Goal: Navigation & Orientation: Find specific page/section

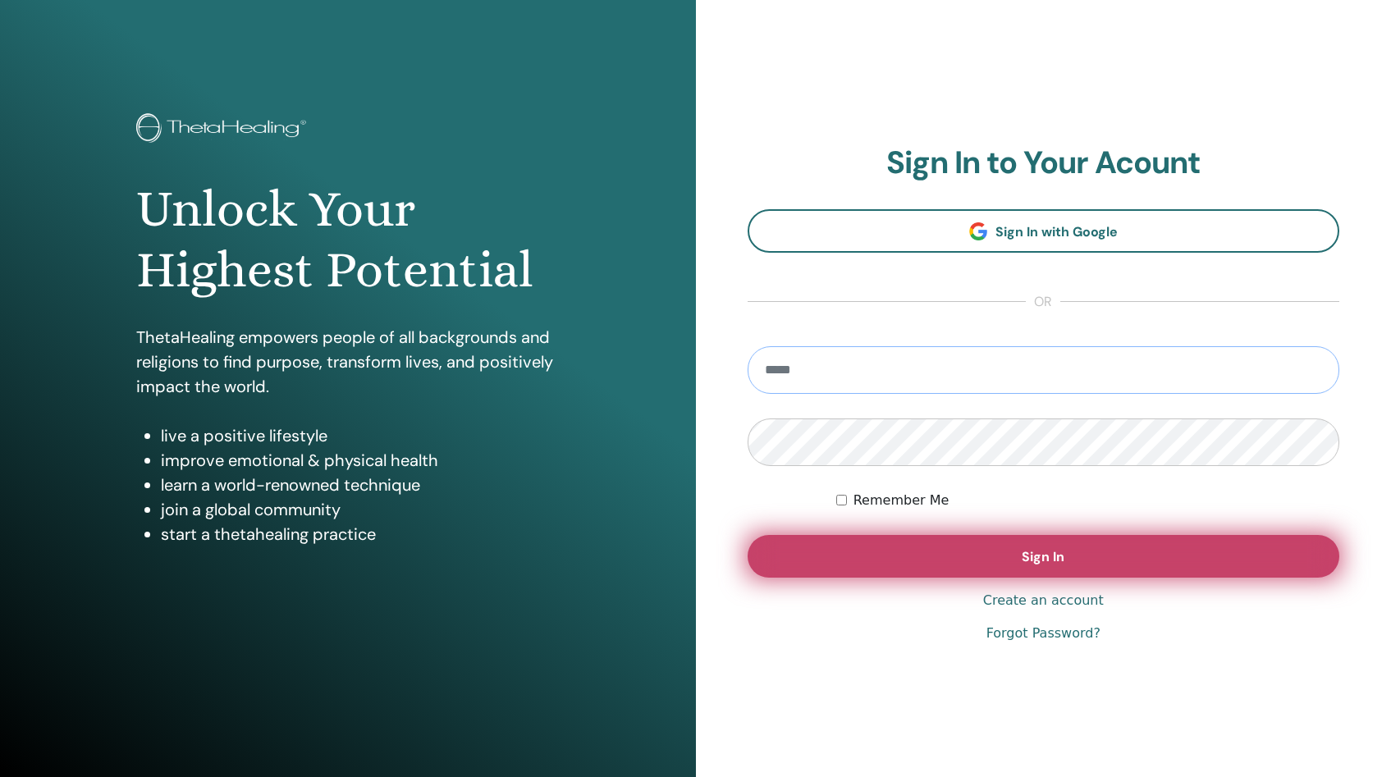
type input "**********"
click at [990, 569] on button "Sign In" at bounding box center [1044, 556] width 592 height 43
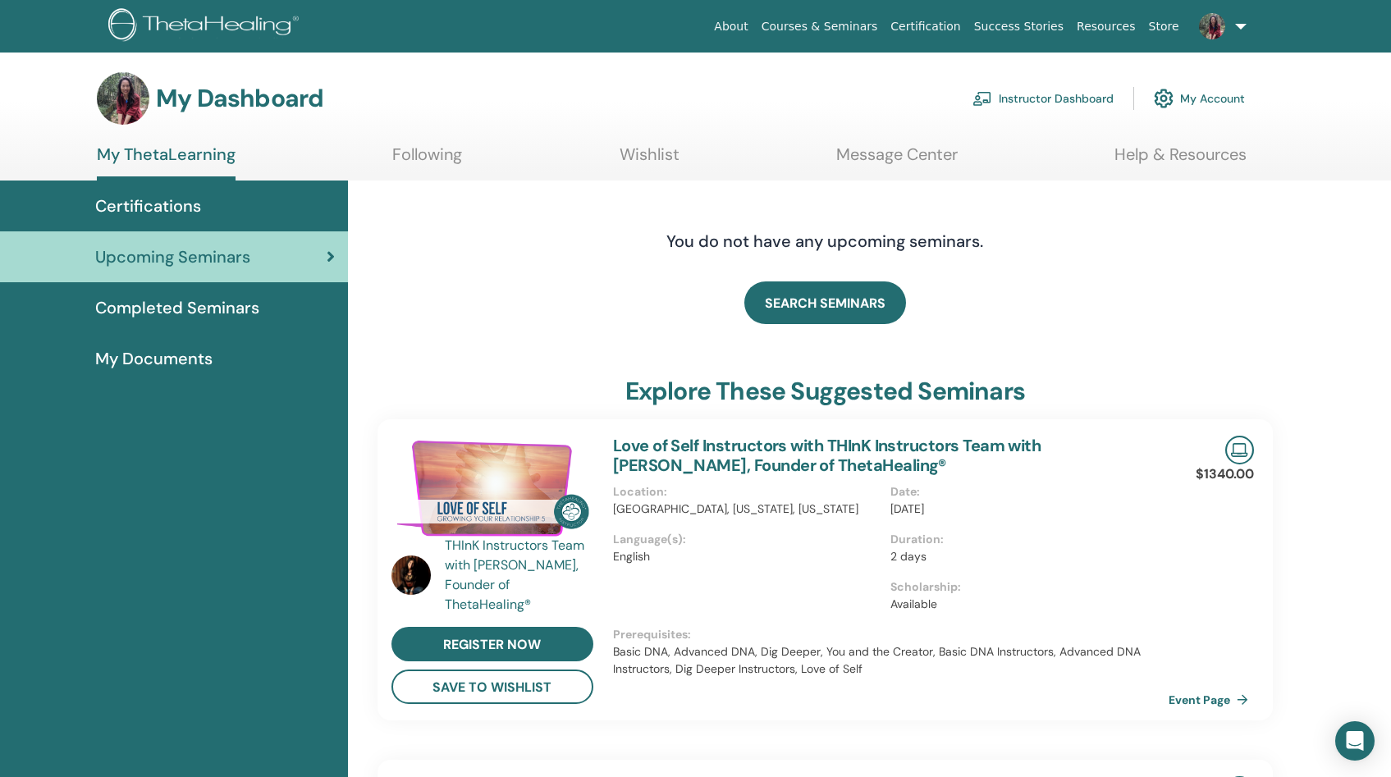
click at [176, 313] on span "Completed Seminars" at bounding box center [177, 307] width 164 height 25
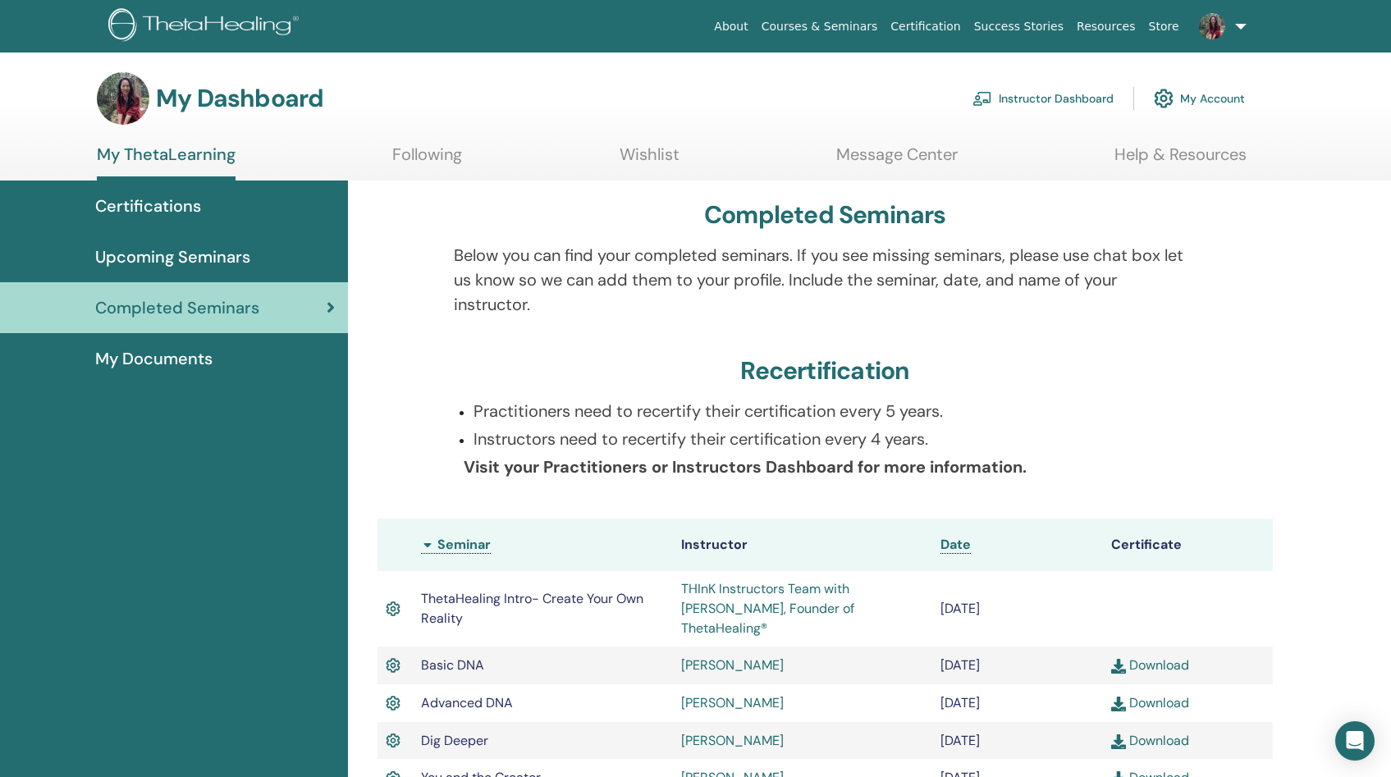
click at [224, 258] on span "Upcoming Seminars" at bounding box center [172, 257] width 155 height 25
